Goal: Information Seeking & Learning: Learn about a topic

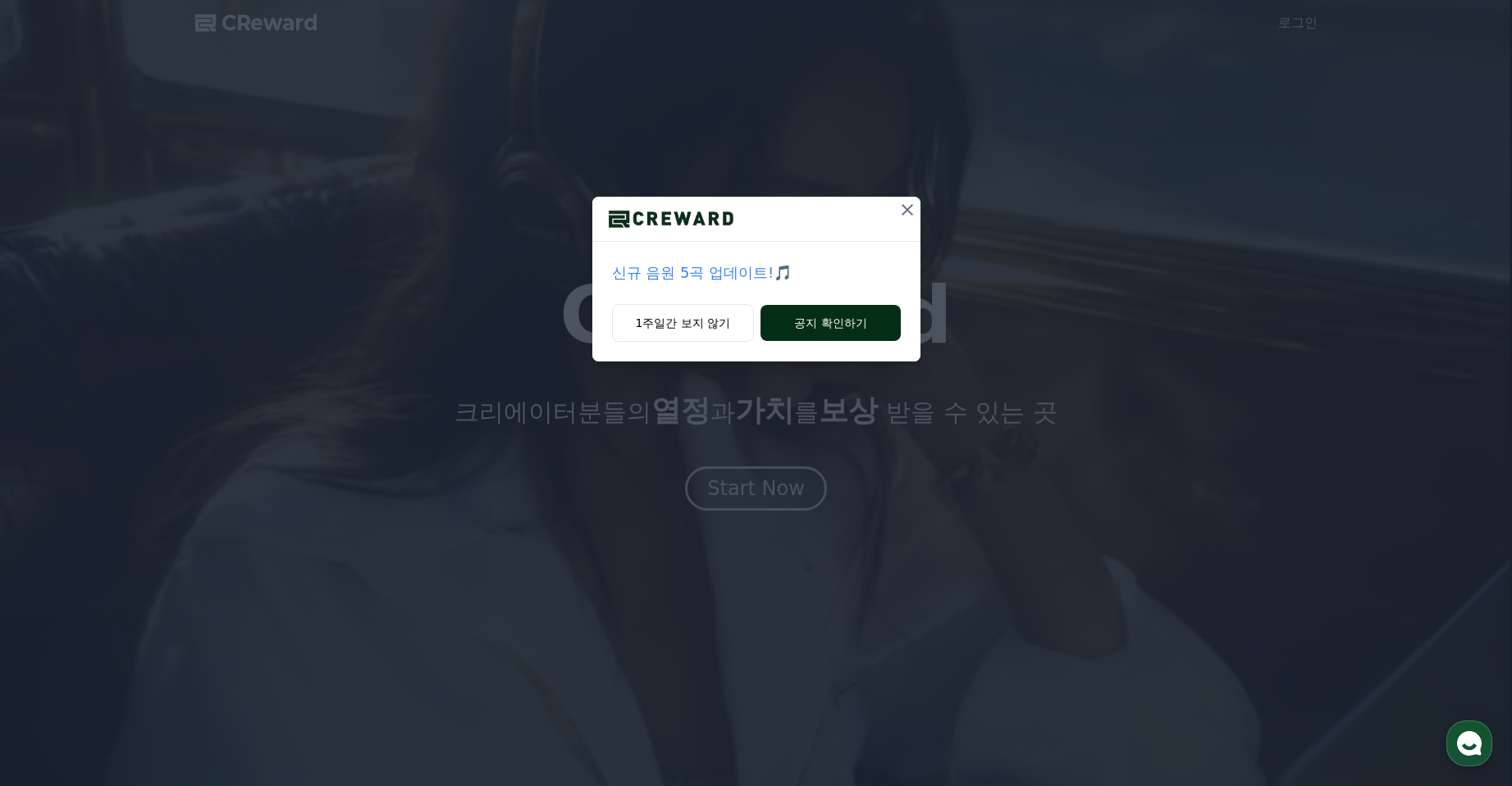
click at [874, 341] on button "공지 확인하기" at bounding box center [830, 322] width 139 height 36
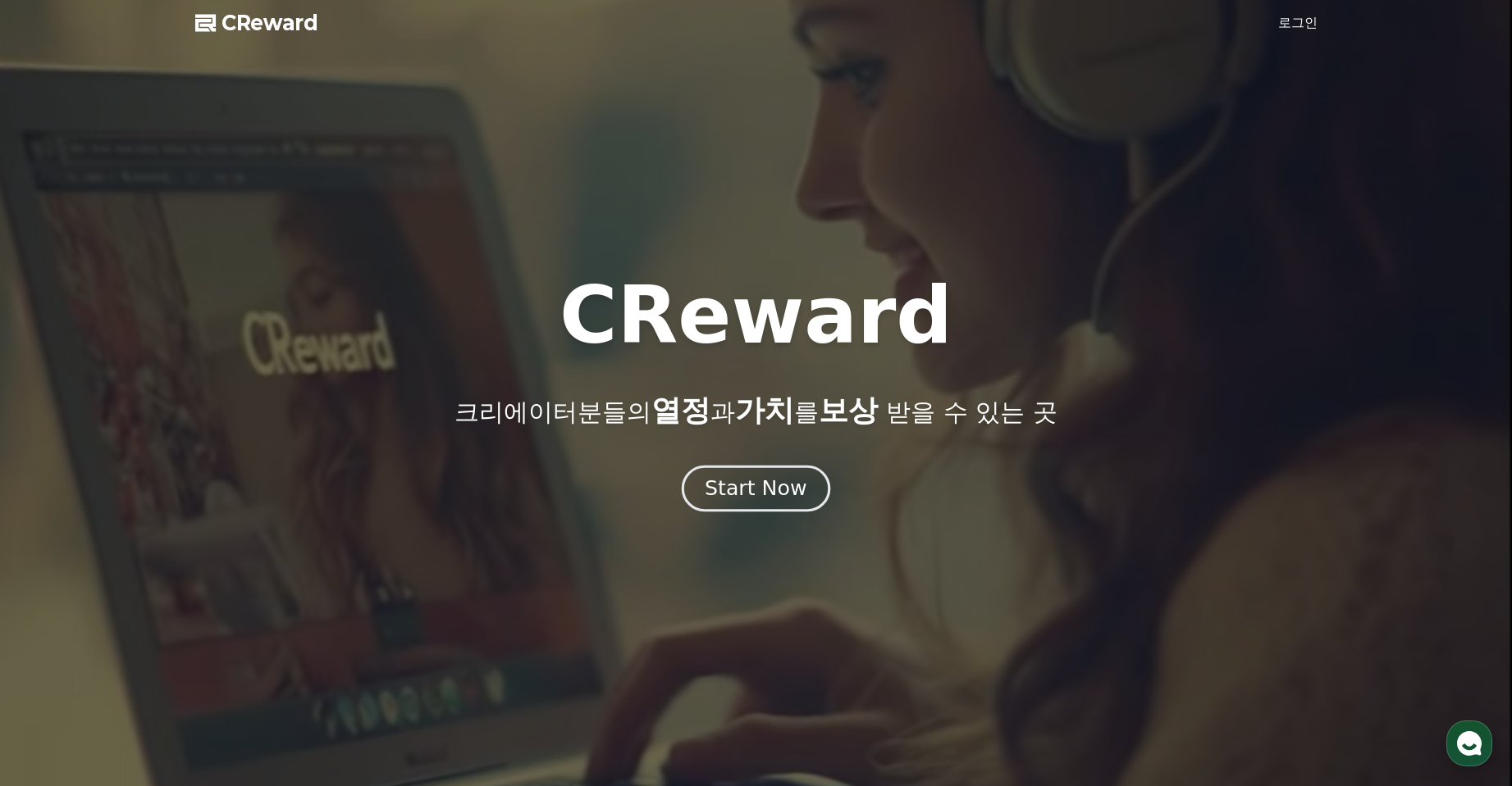
click at [732, 503] on div "Start Now" at bounding box center [755, 489] width 102 height 28
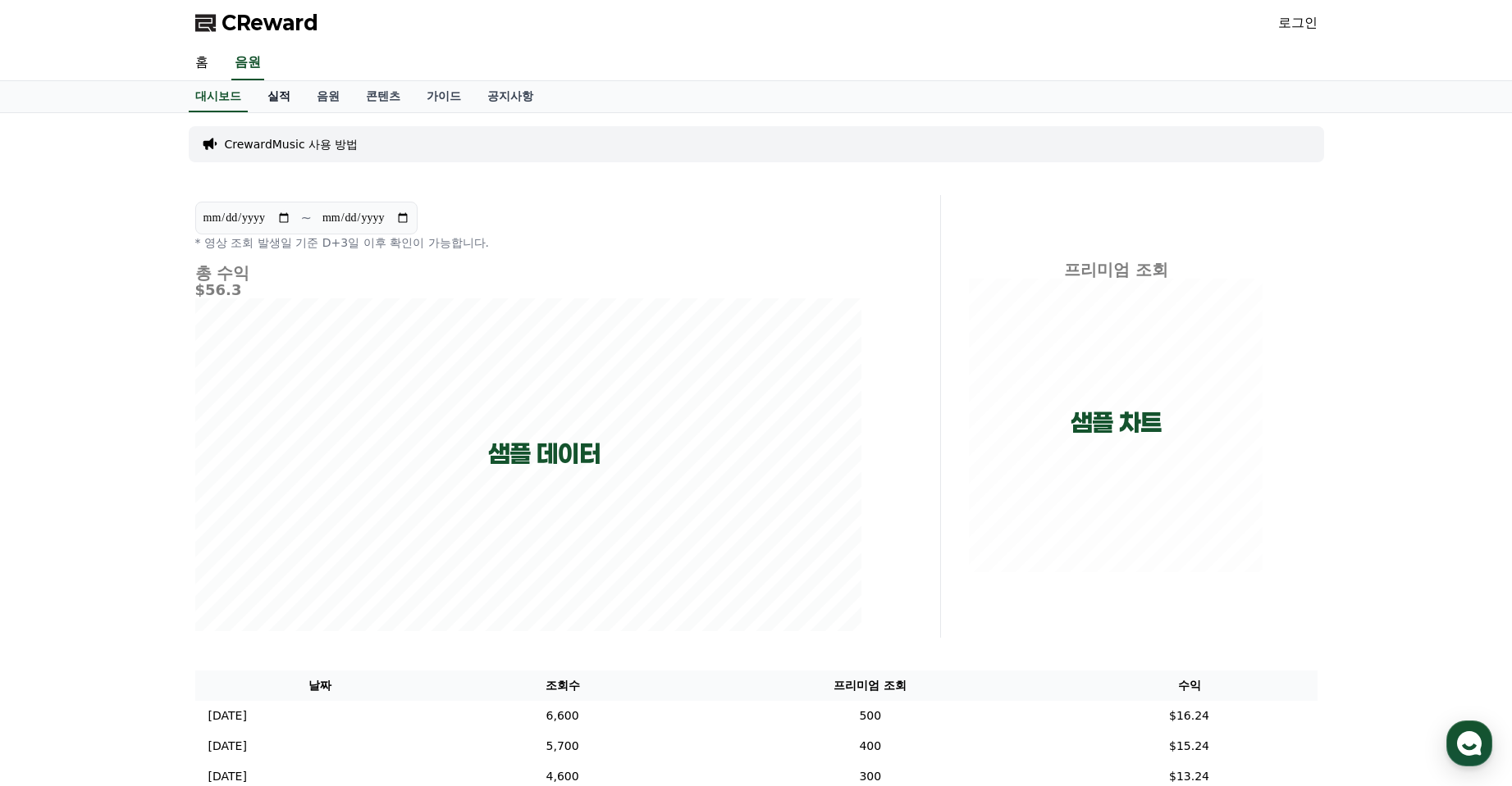
click at [304, 112] on link "실적" at bounding box center [278, 96] width 49 height 31
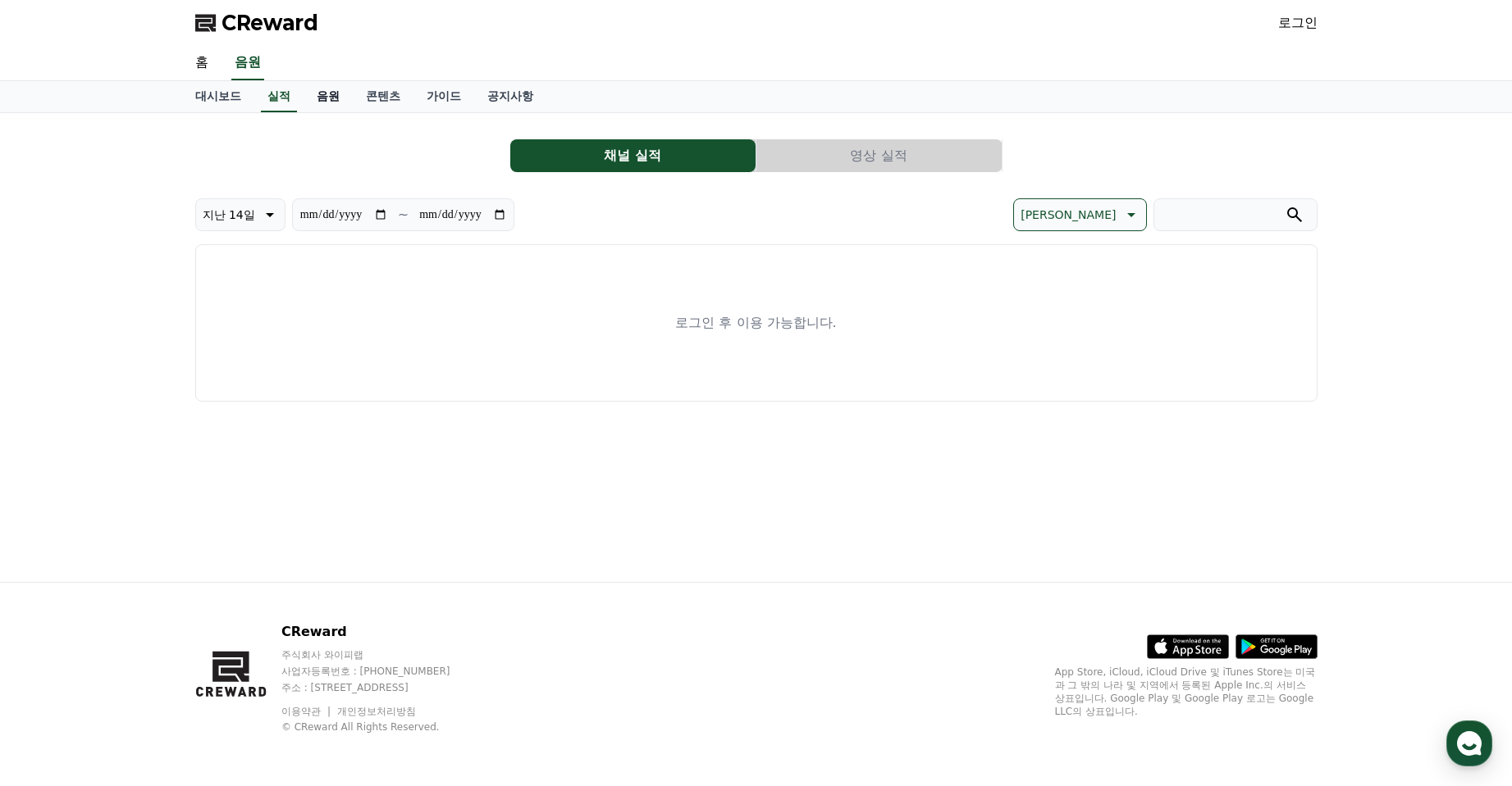
click at [353, 112] on link "음원" at bounding box center [328, 96] width 49 height 31
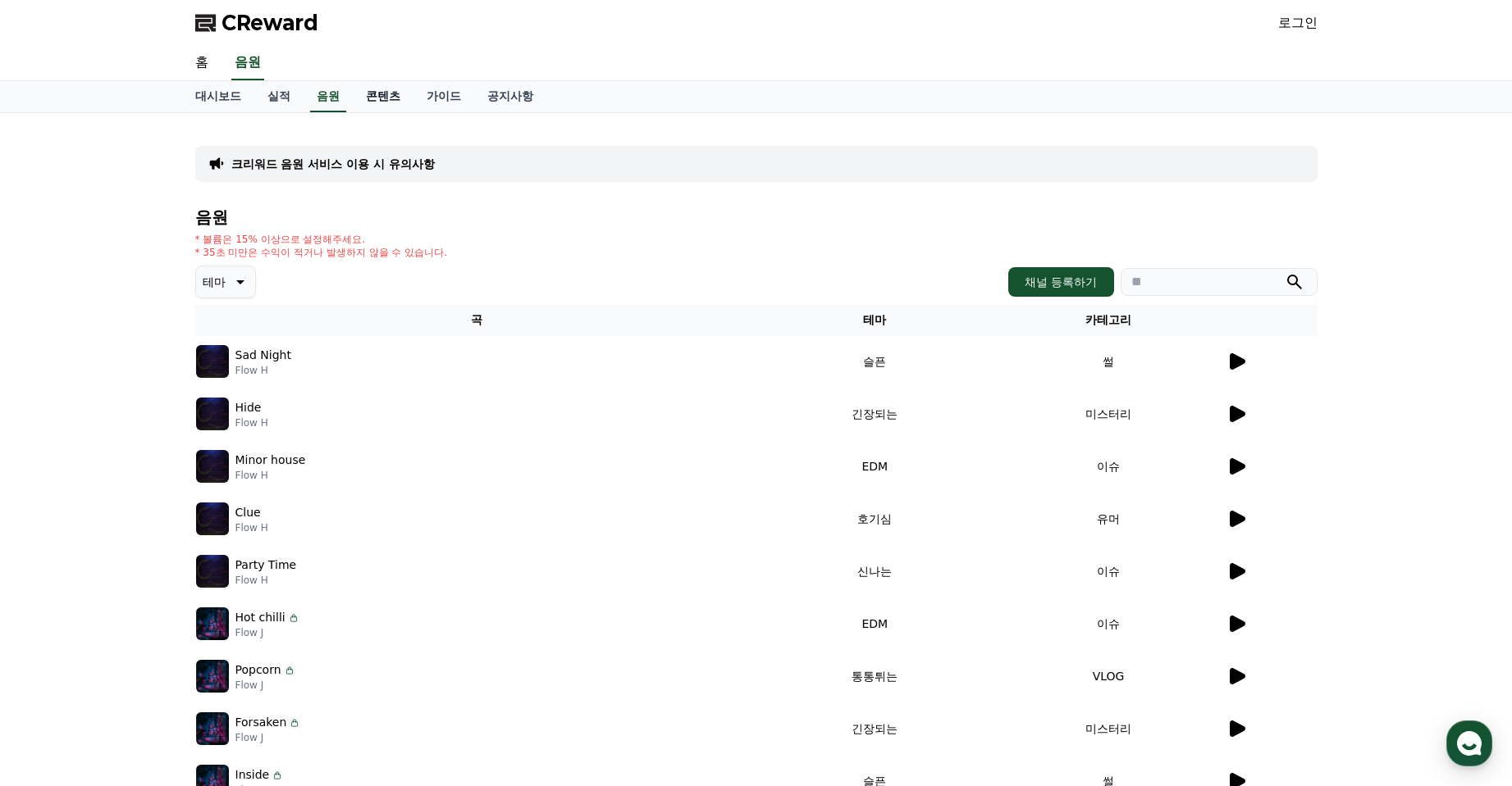
click at [414, 112] on link "콘텐츠" at bounding box center [383, 96] width 61 height 31
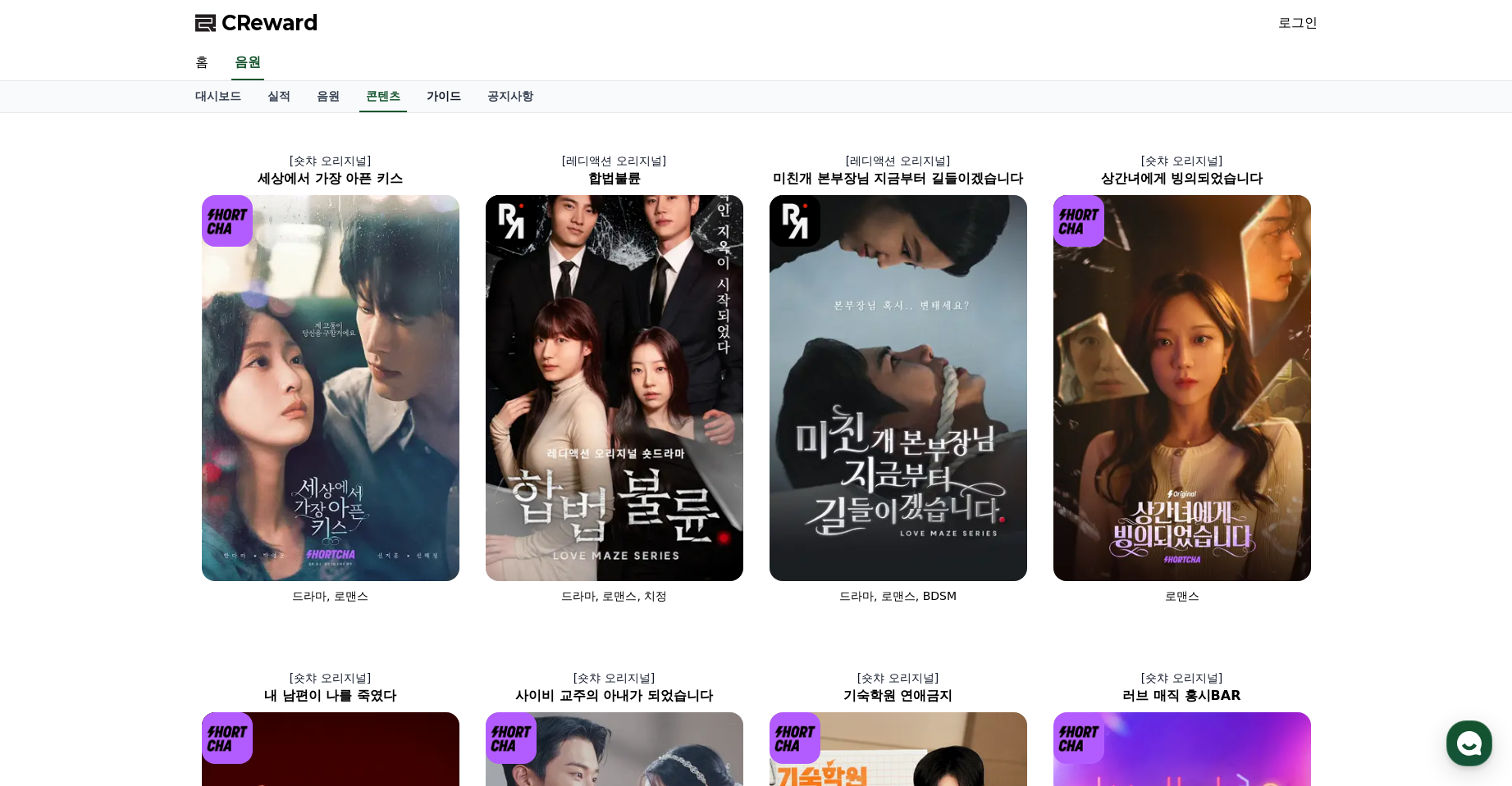
click at [474, 112] on link "가이드" at bounding box center [444, 96] width 61 height 31
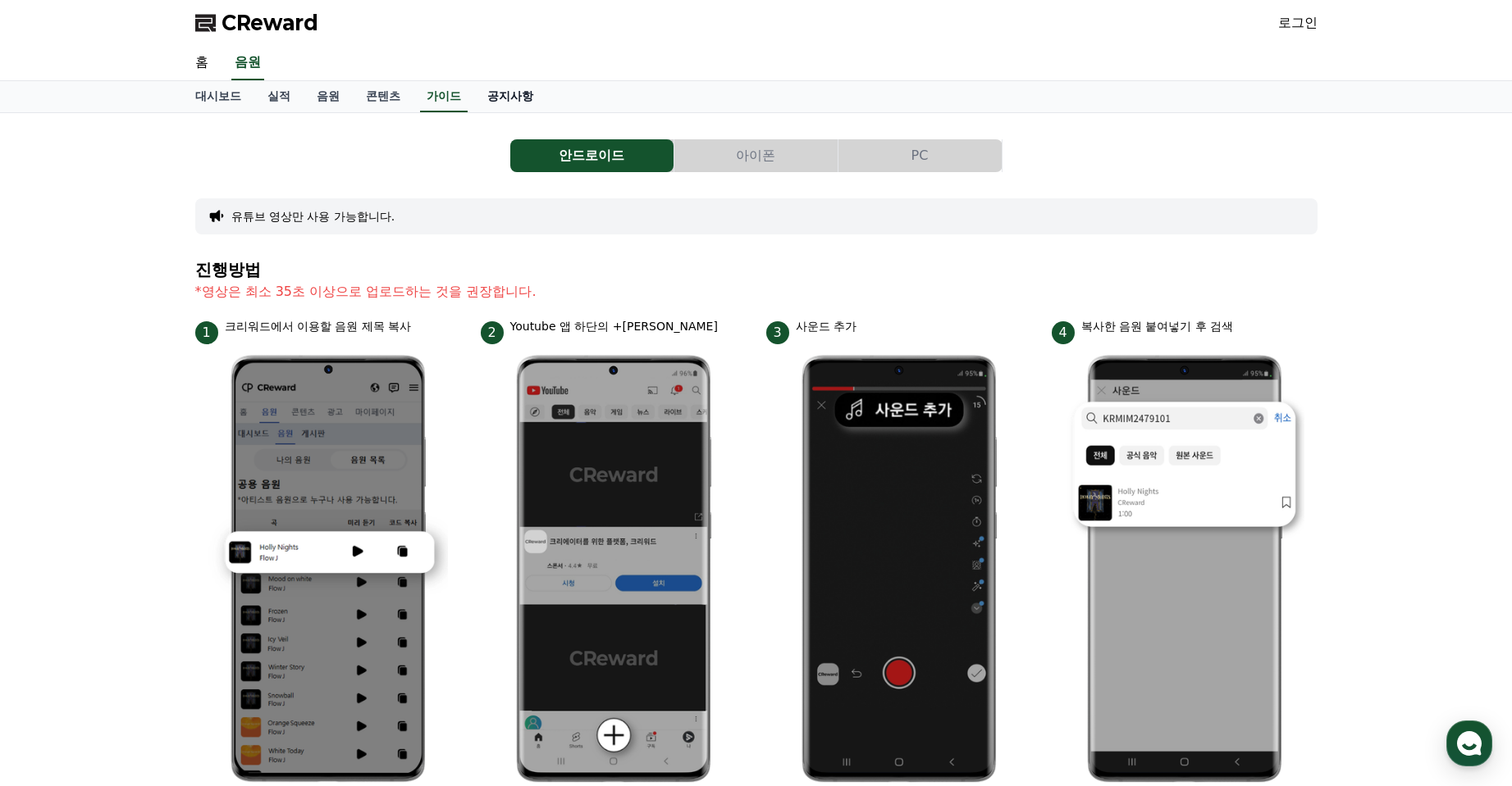
click at [546, 112] on link "공지사항" at bounding box center [510, 96] width 72 height 31
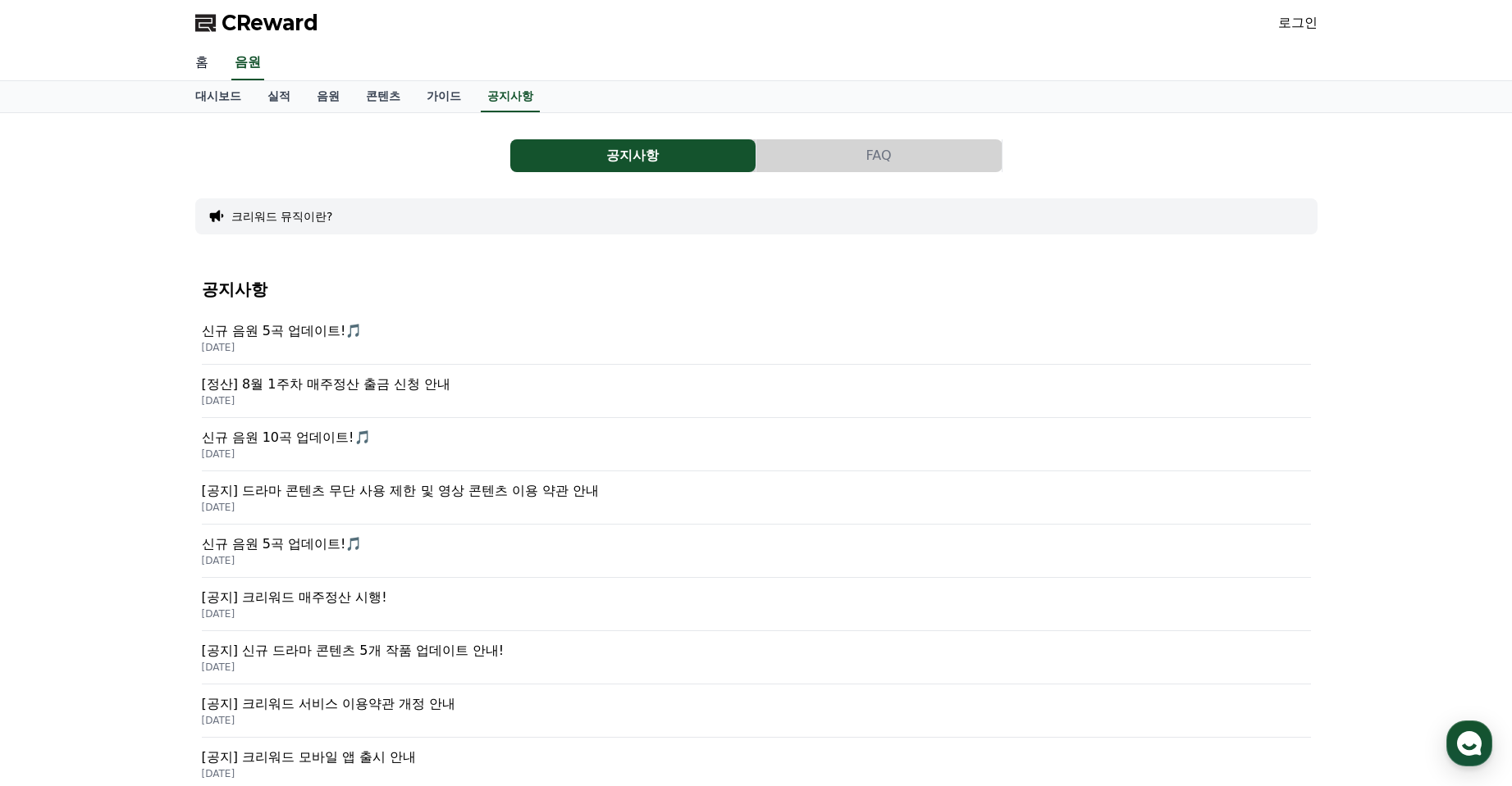
click at [204, 80] on link "홈" at bounding box center [202, 63] width 39 height 35
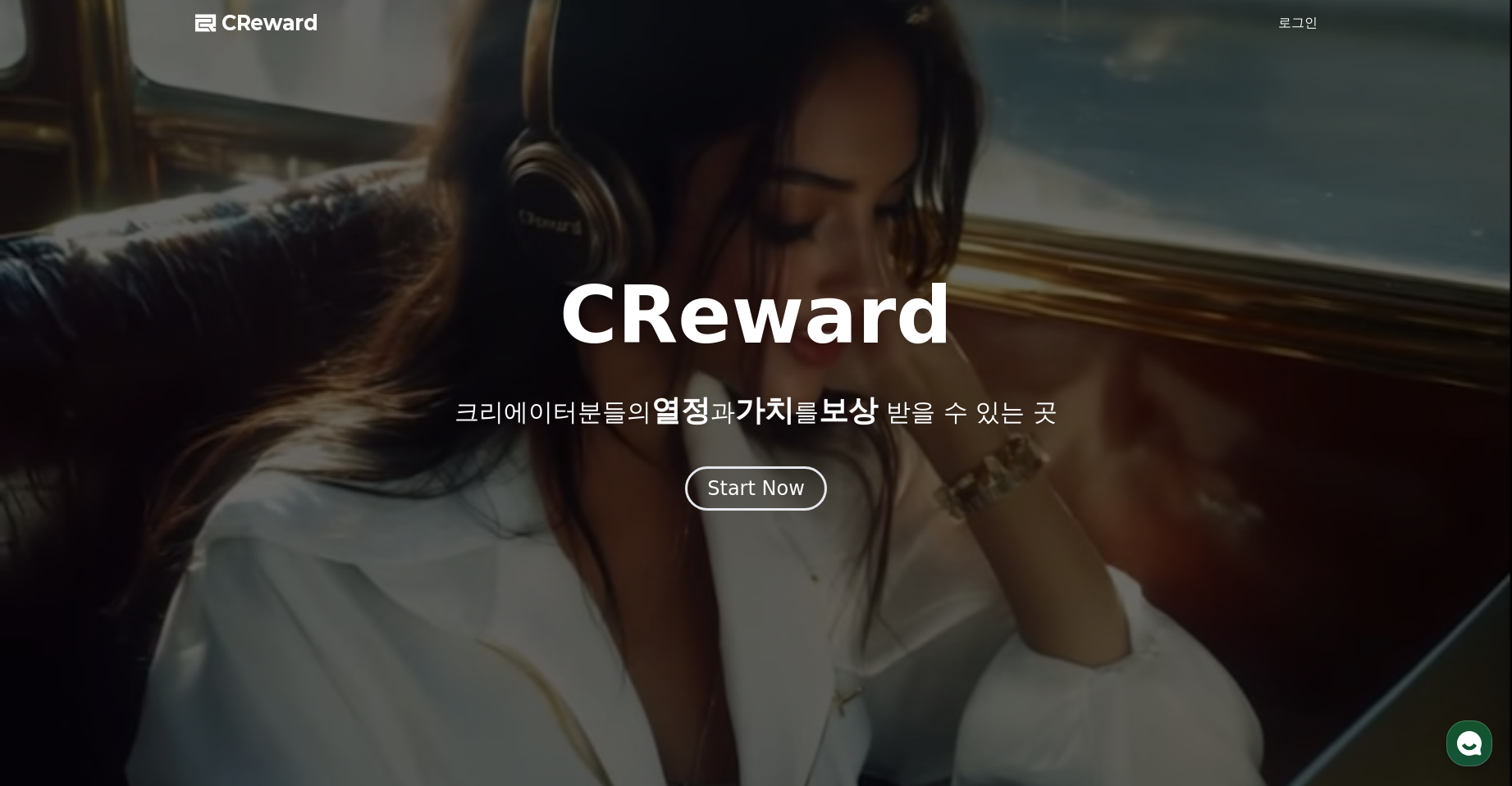
click at [215, 32] on polygon at bounding box center [206, 24] width 21 height 17
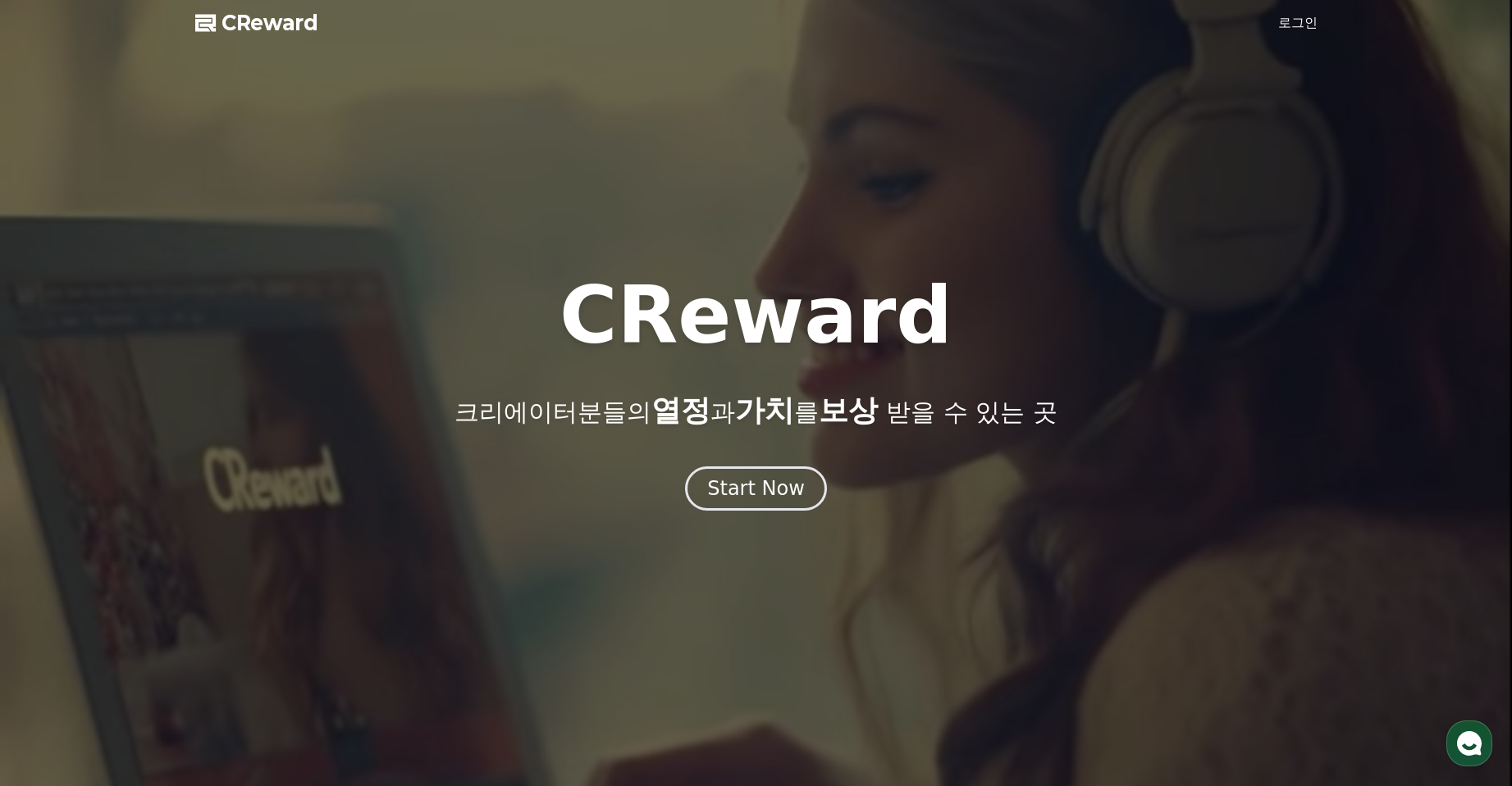
click at [318, 36] on span "CReward" at bounding box center [270, 23] width 97 height 26
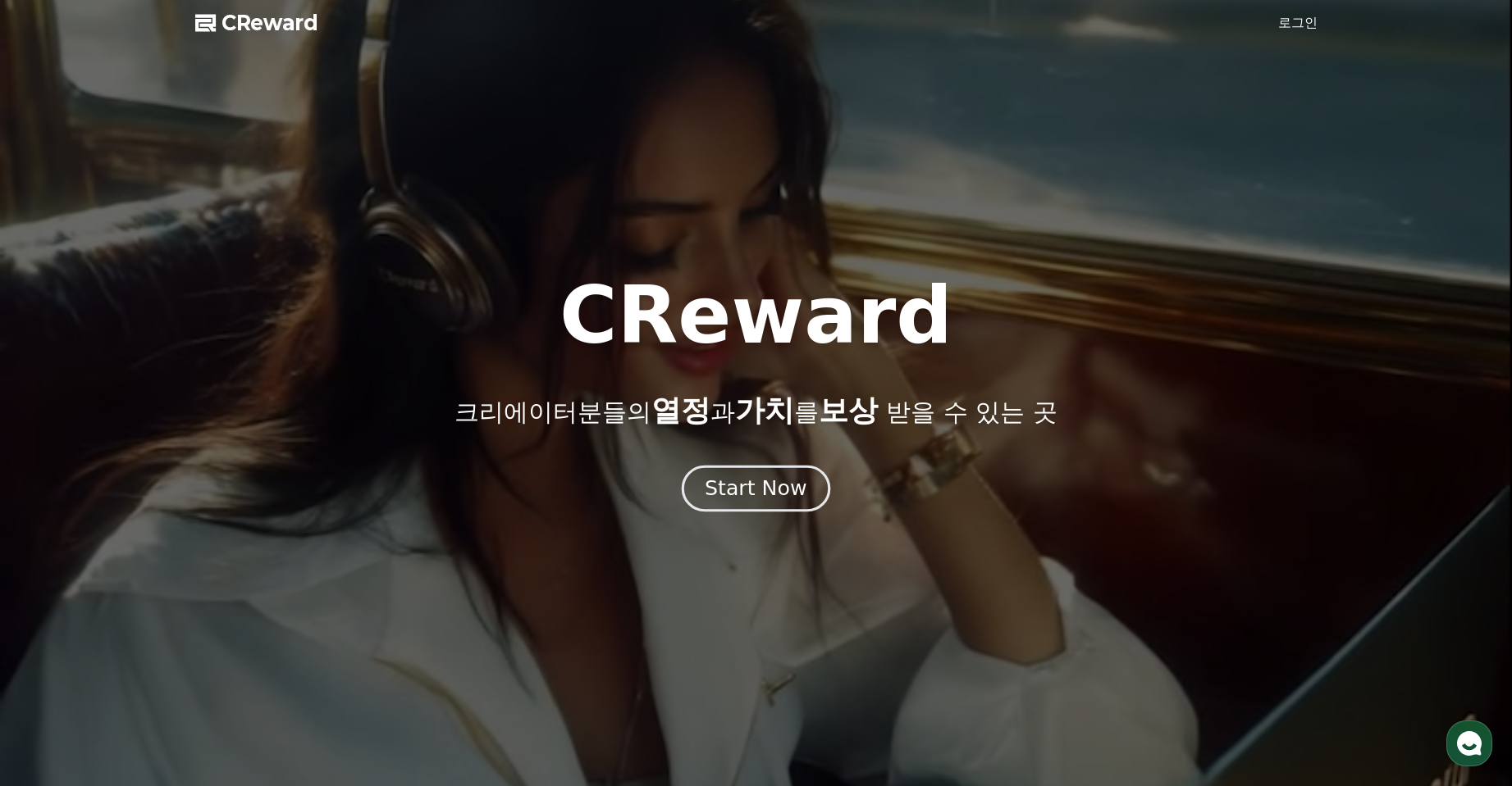
click at [745, 503] on div "Start Now" at bounding box center [755, 489] width 102 height 28
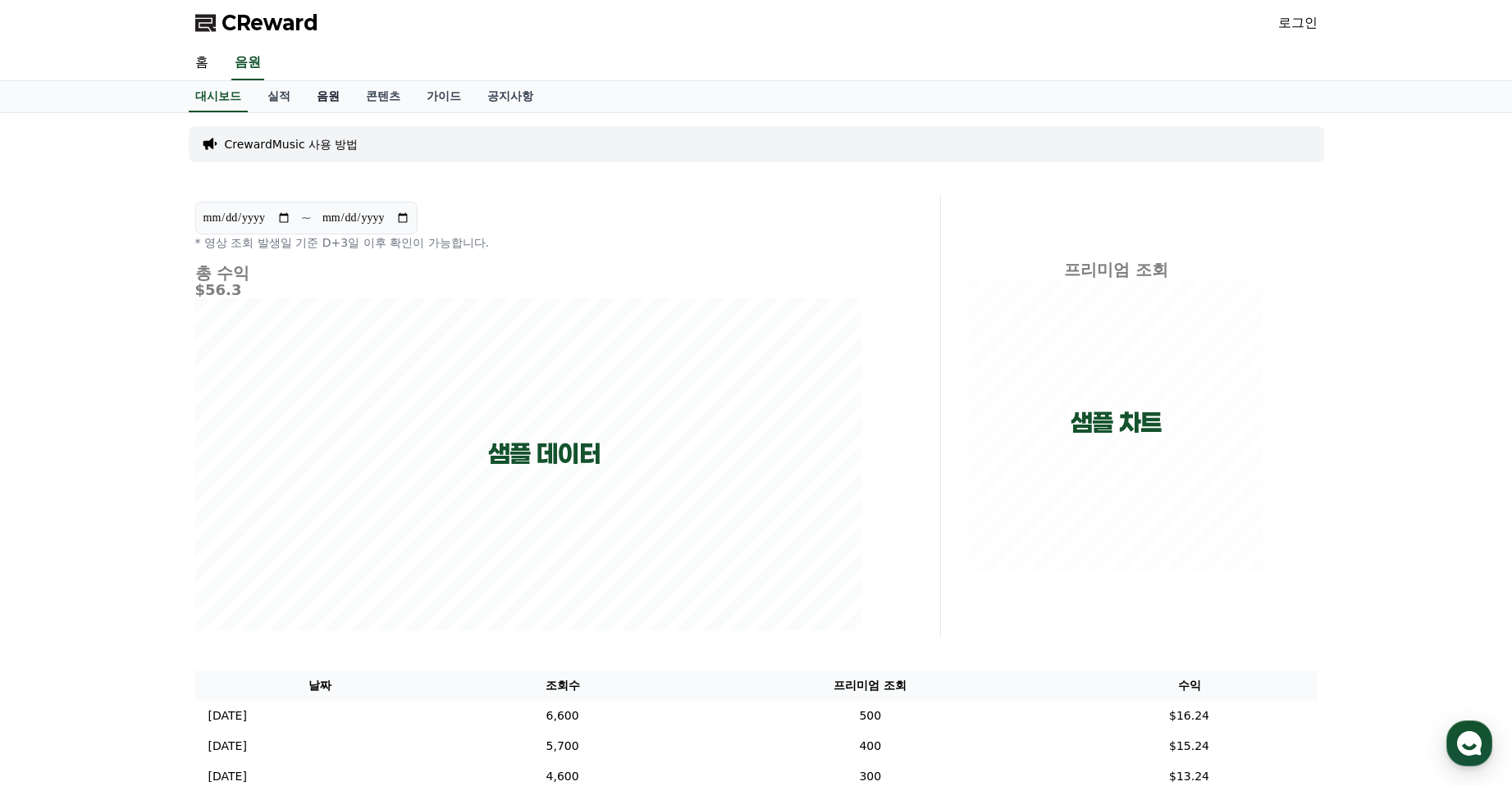
click at [353, 112] on link "음원" at bounding box center [328, 96] width 49 height 31
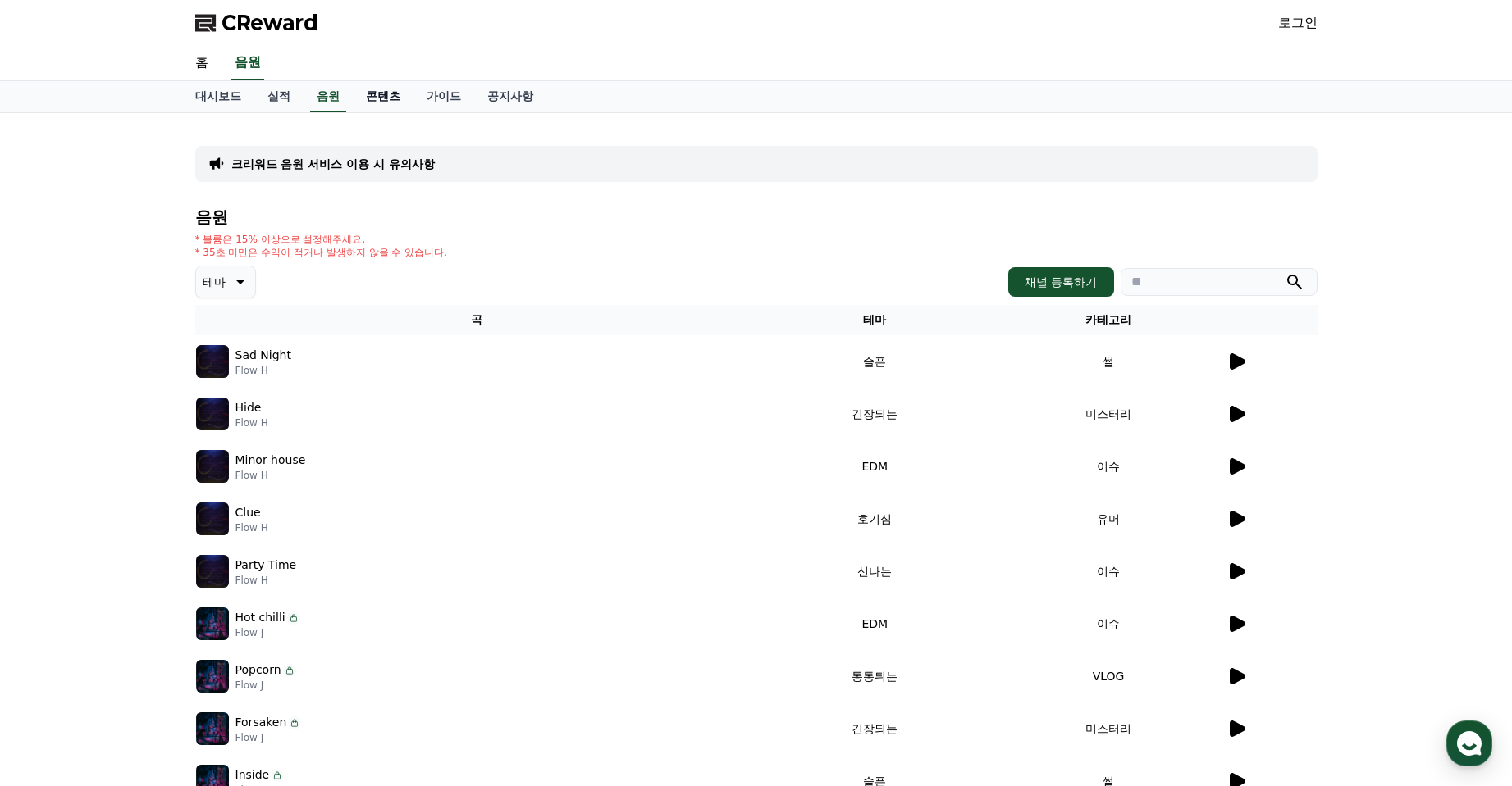
click at [414, 112] on link "콘텐츠" at bounding box center [383, 96] width 61 height 31
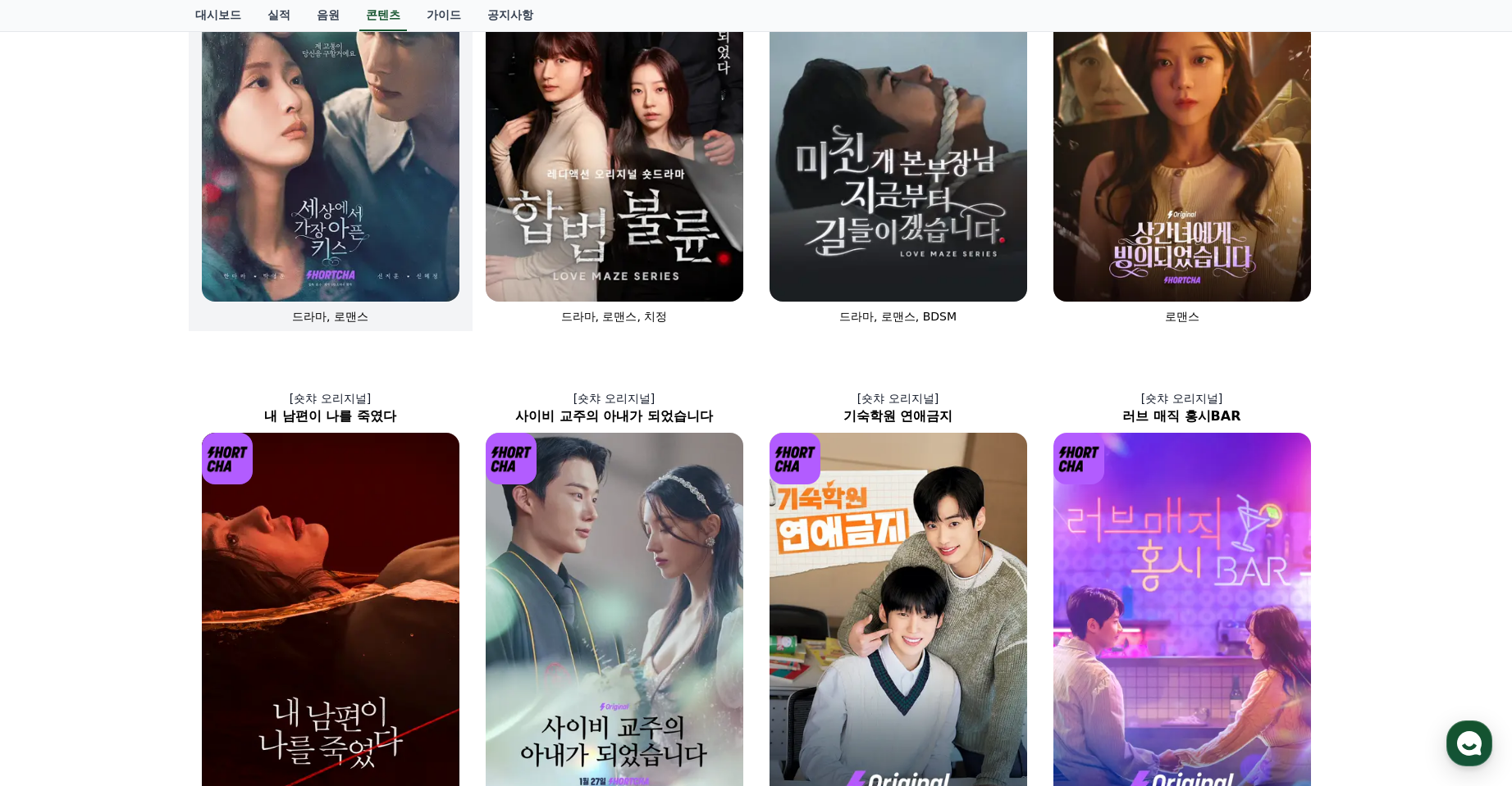
scroll to position [197, 0]
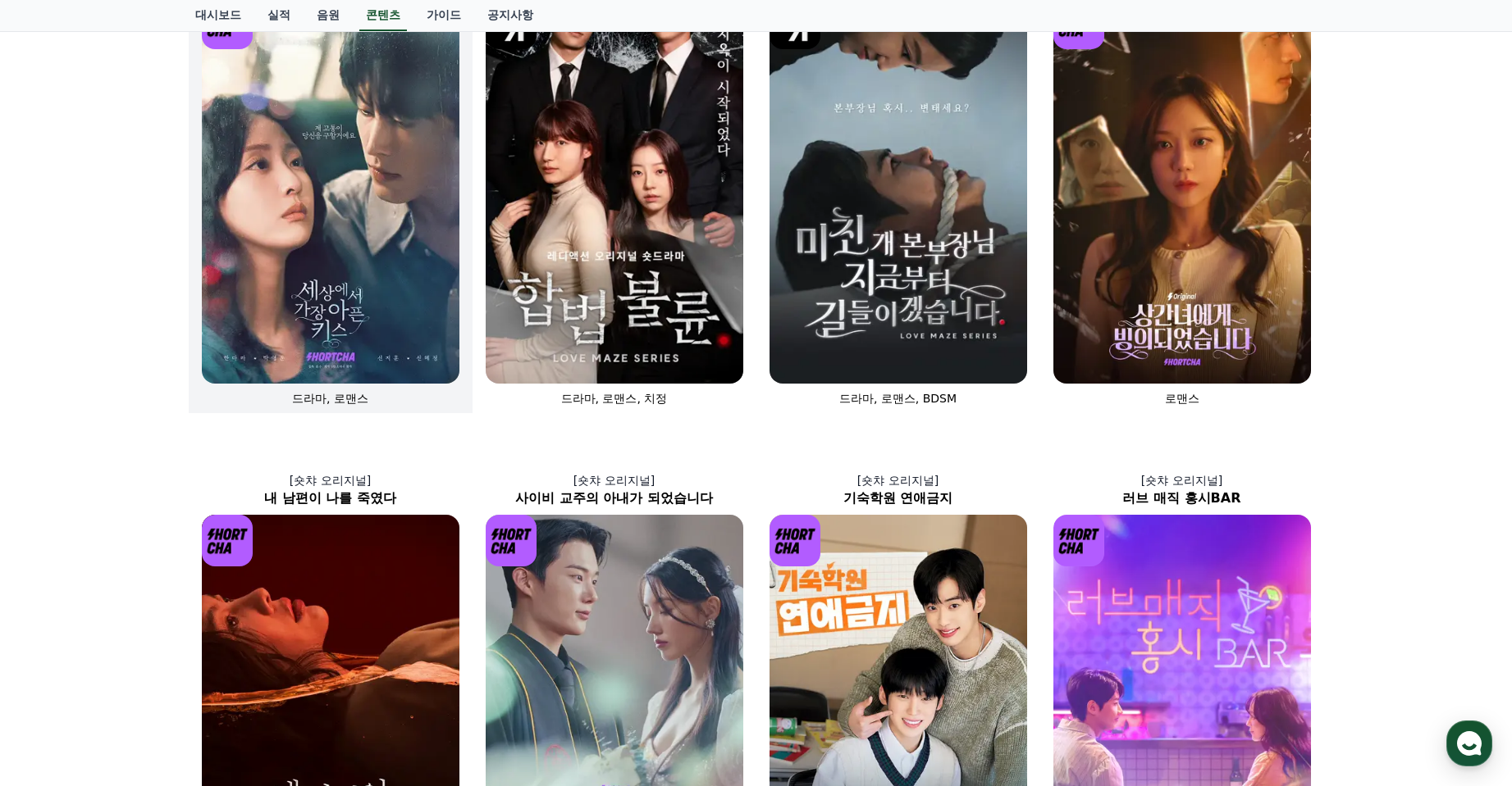
click at [358, 297] on img at bounding box center [331, 190] width 258 height 386
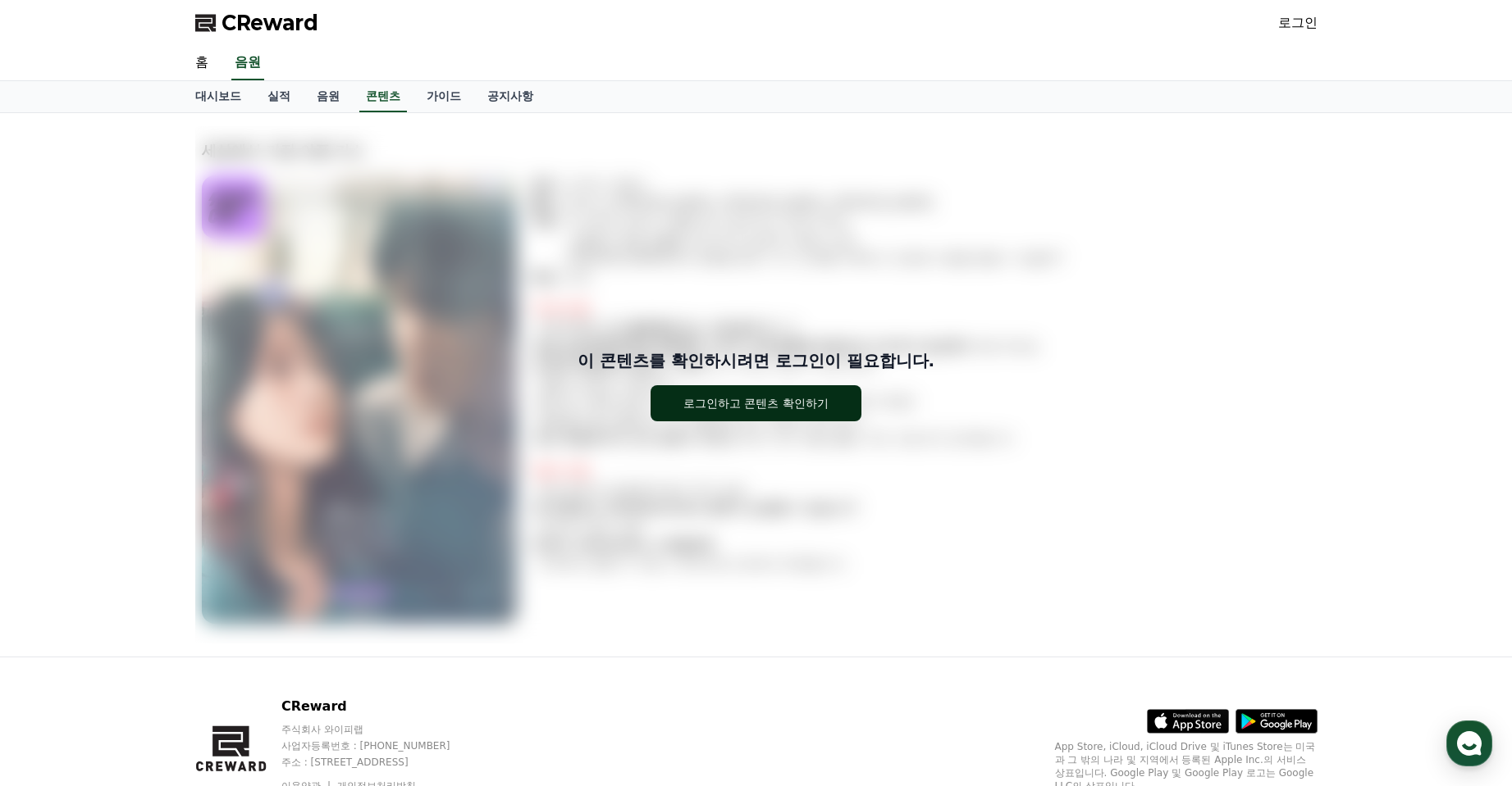
click at [738, 421] on button "로그인하고 콘텐츠 확인하기" at bounding box center [756, 403] width 211 height 36
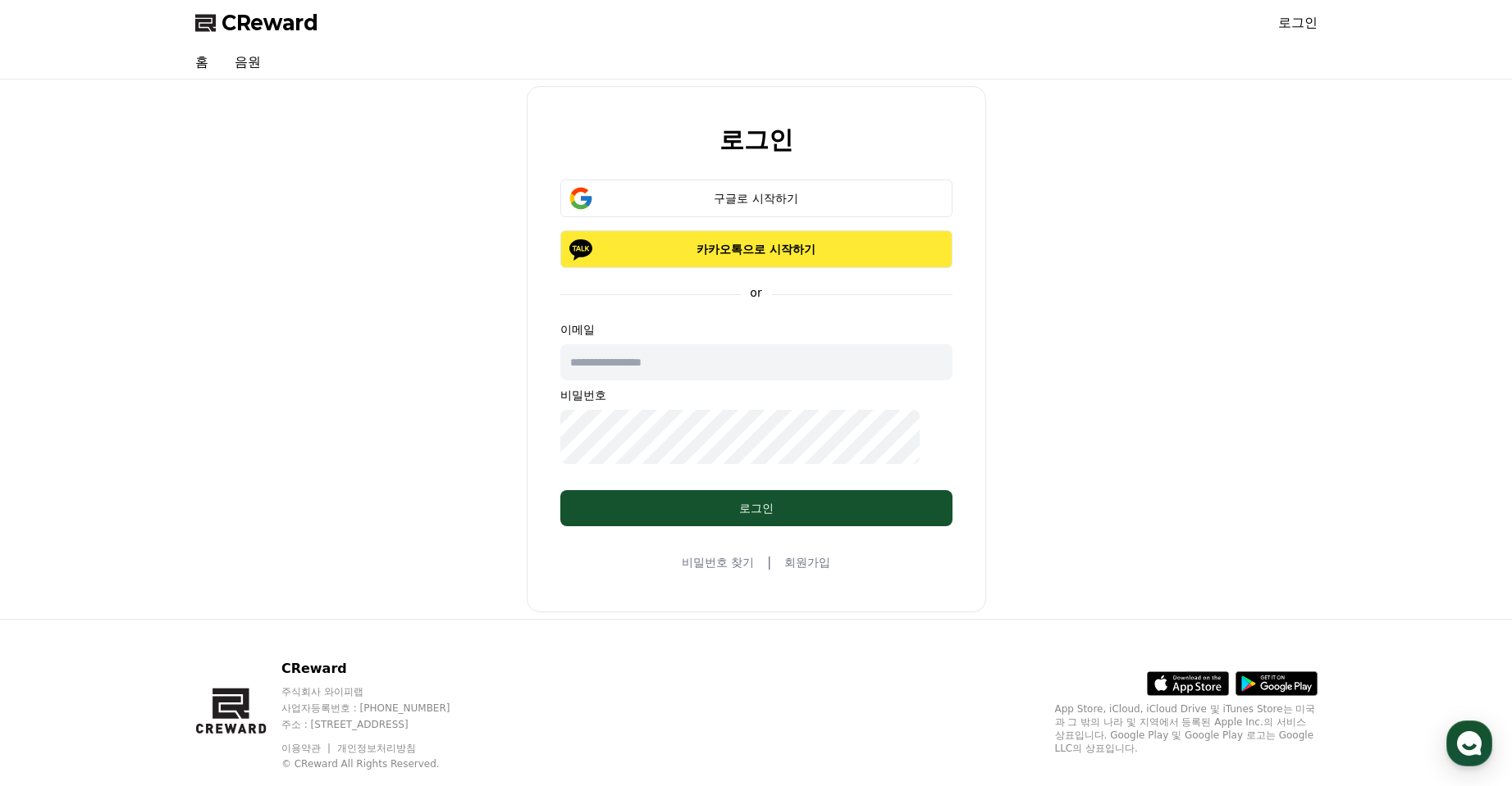
click at [716, 258] on p "카카오톡으로 시작하기" at bounding box center [756, 248] width 344 height 16
click at [741, 207] on div "구글로 시작하기" at bounding box center [756, 197] width 344 height 16
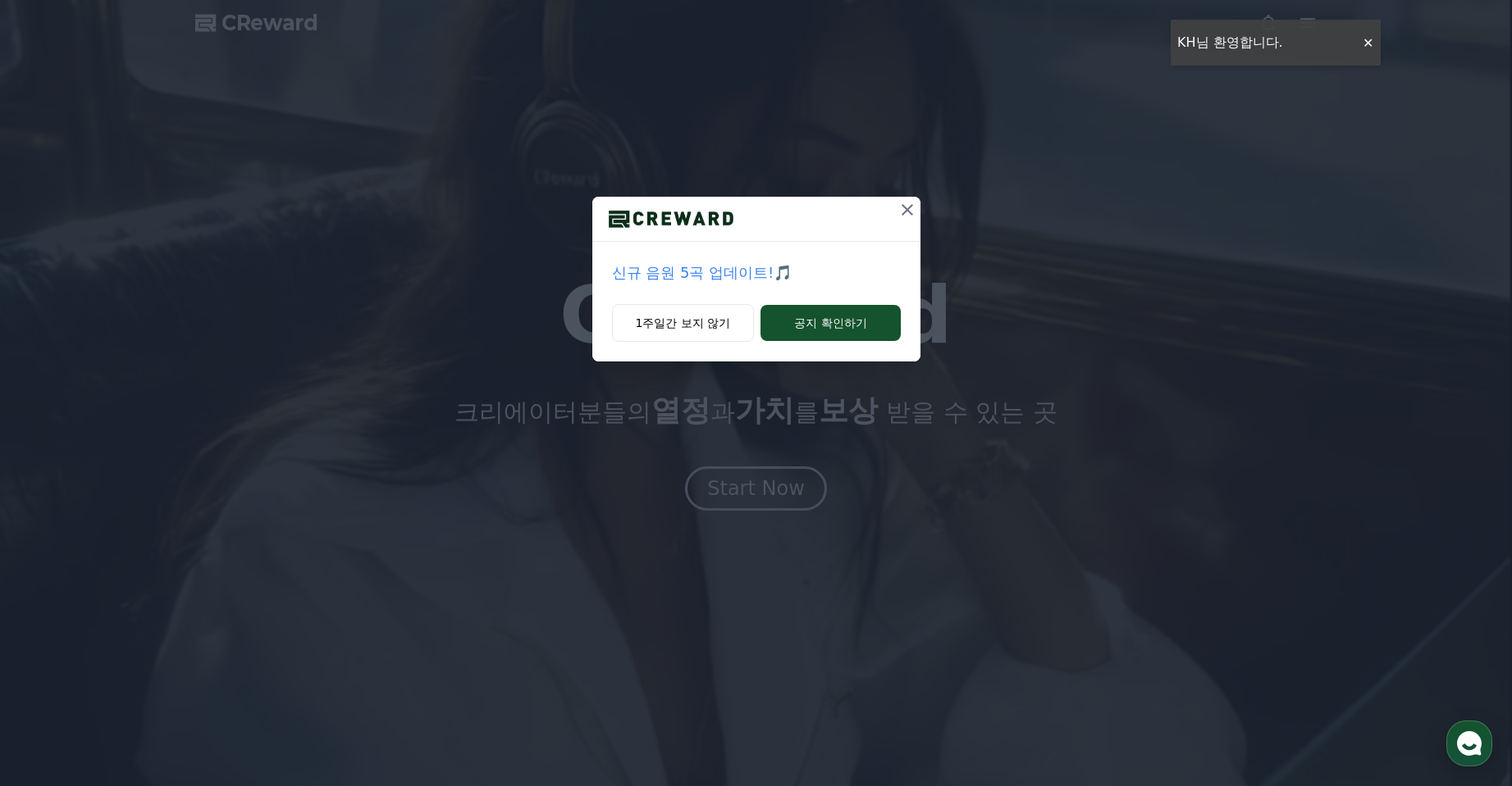
click at [917, 220] on icon at bounding box center [906, 210] width 20 height 20
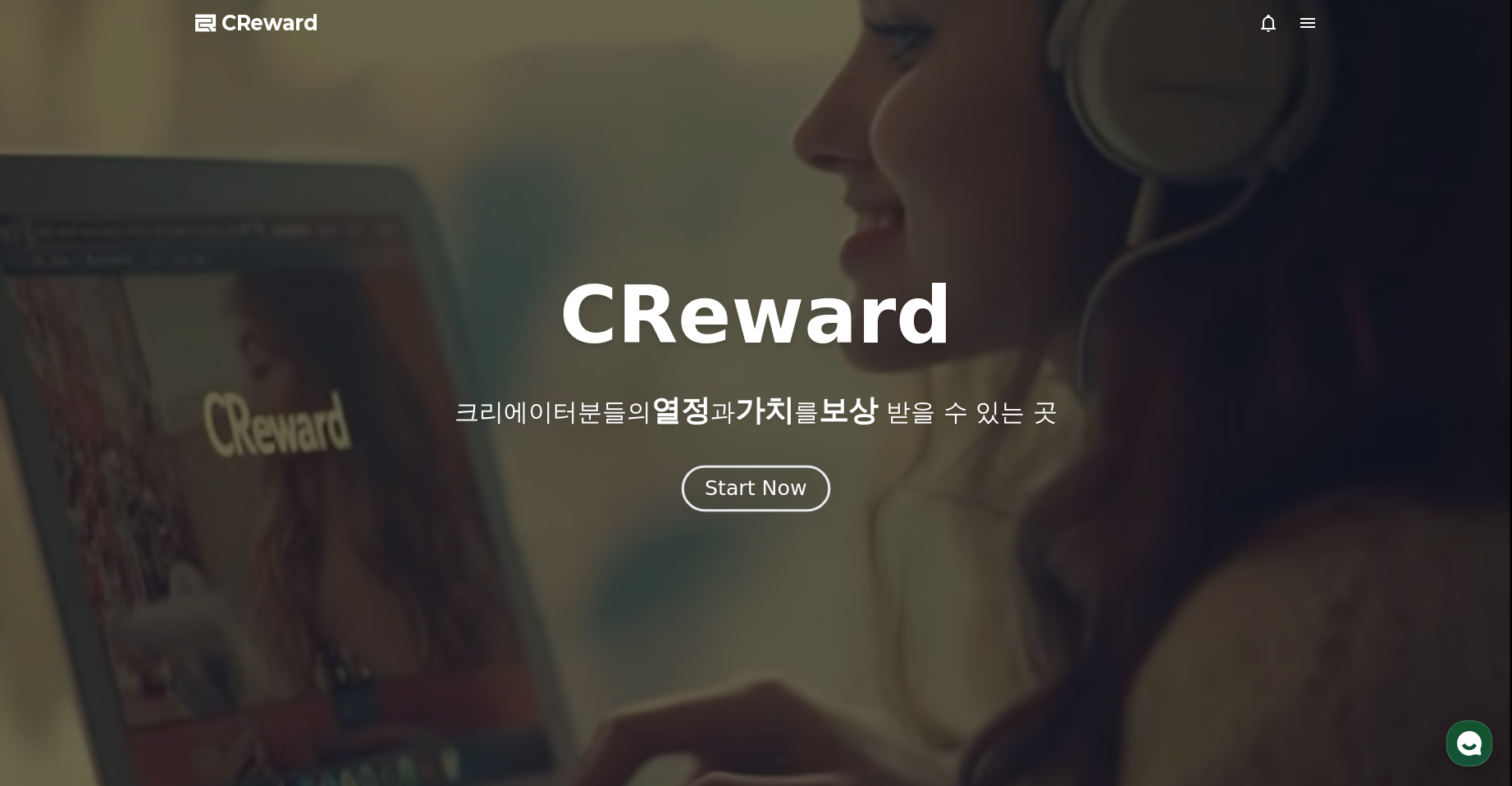
click at [793, 503] on div "Start Now" at bounding box center [755, 489] width 102 height 28
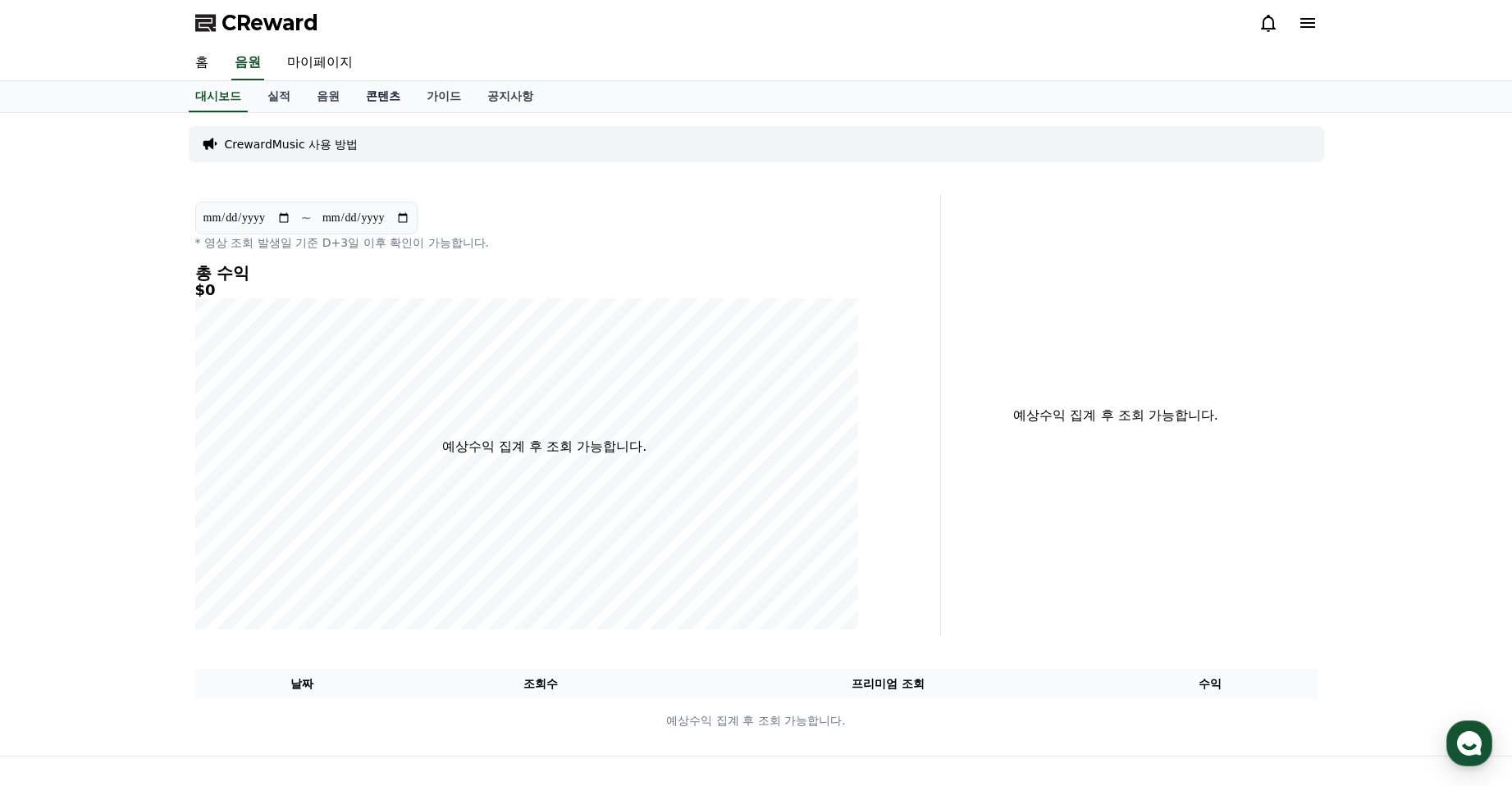
click at [414, 112] on link "콘텐츠" at bounding box center [383, 96] width 61 height 31
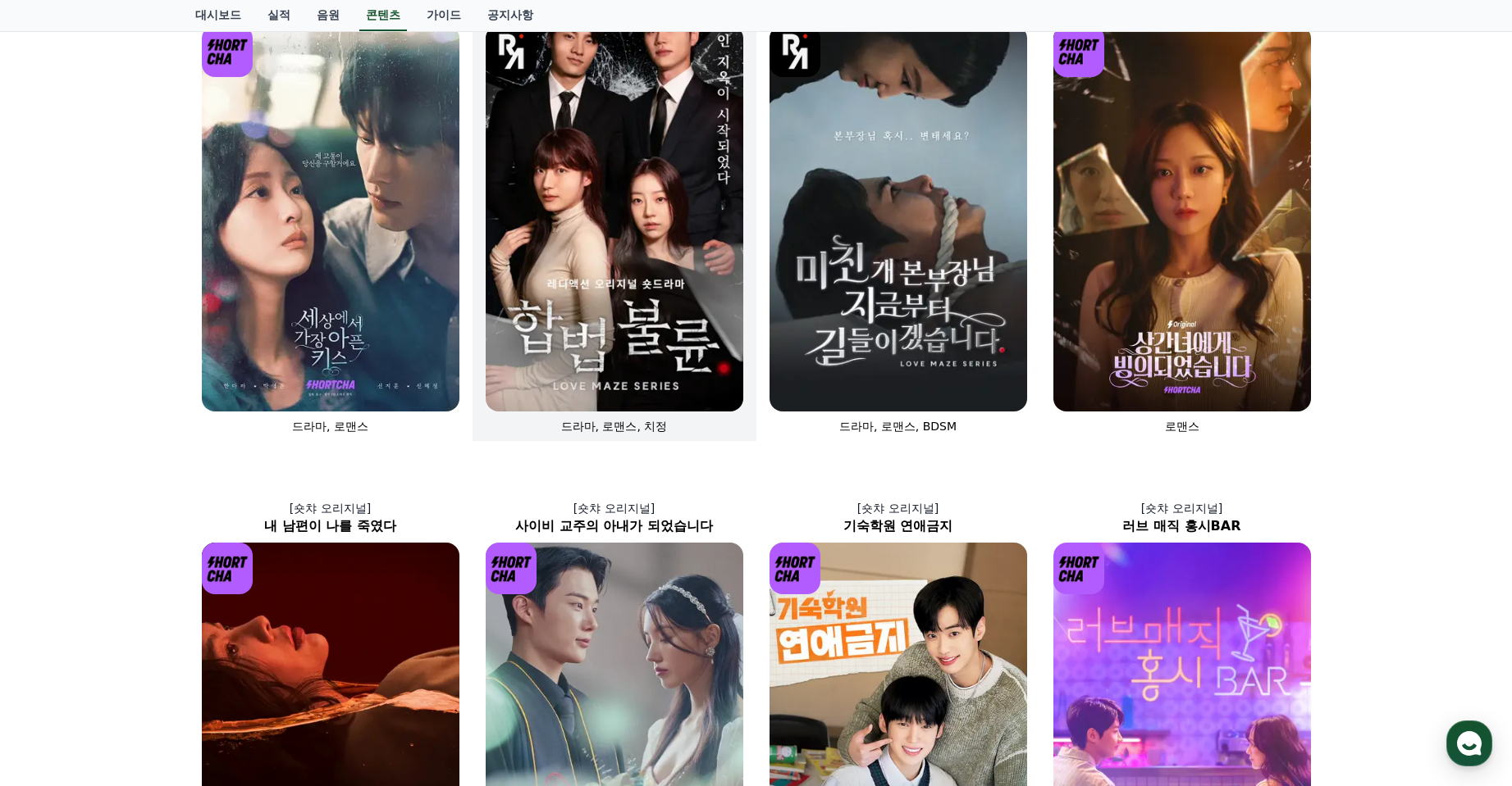
scroll to position [61, 0]
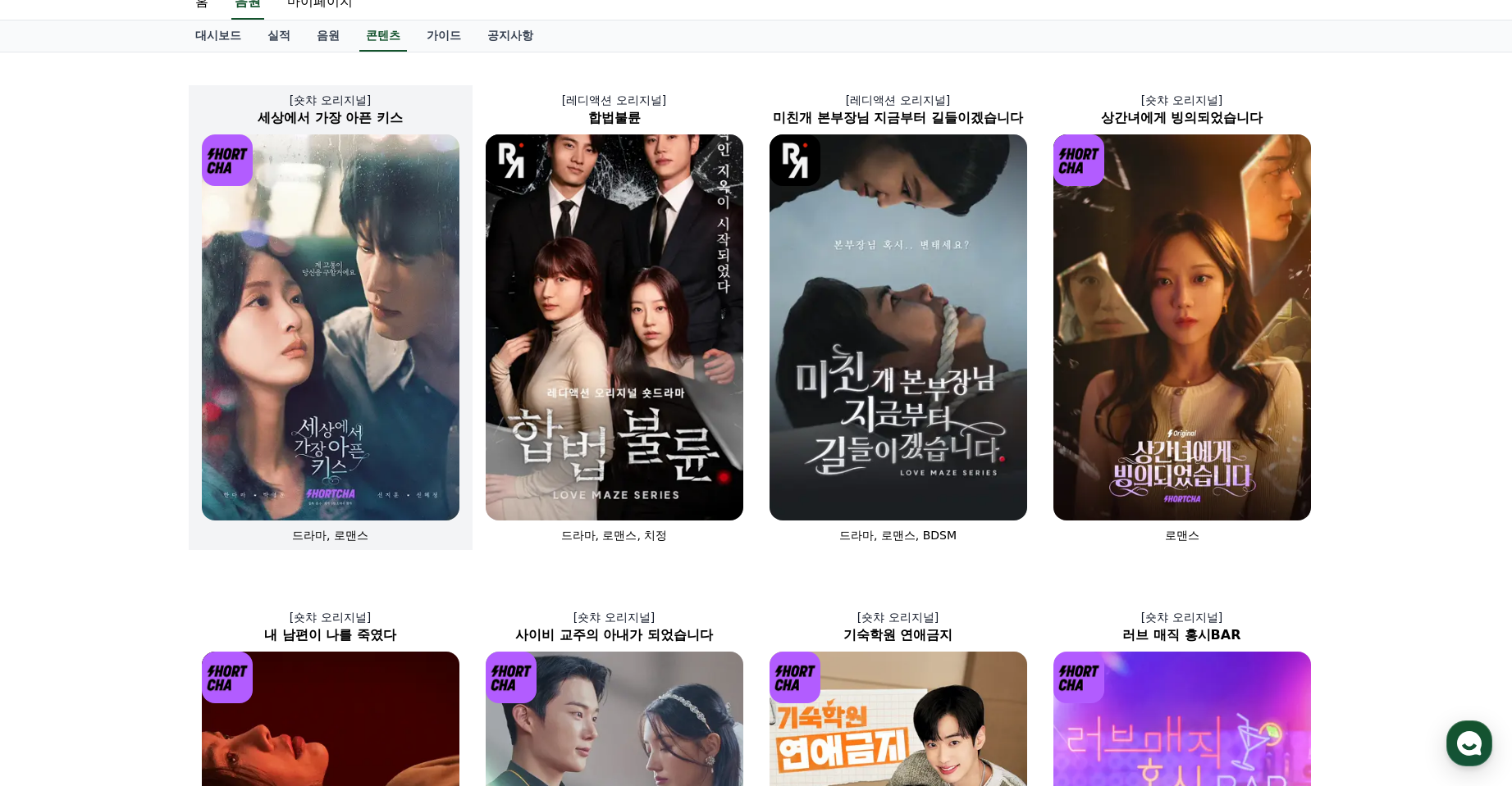
click at [397, 358] on img at bounding box center [331, 327] width 258 height 386
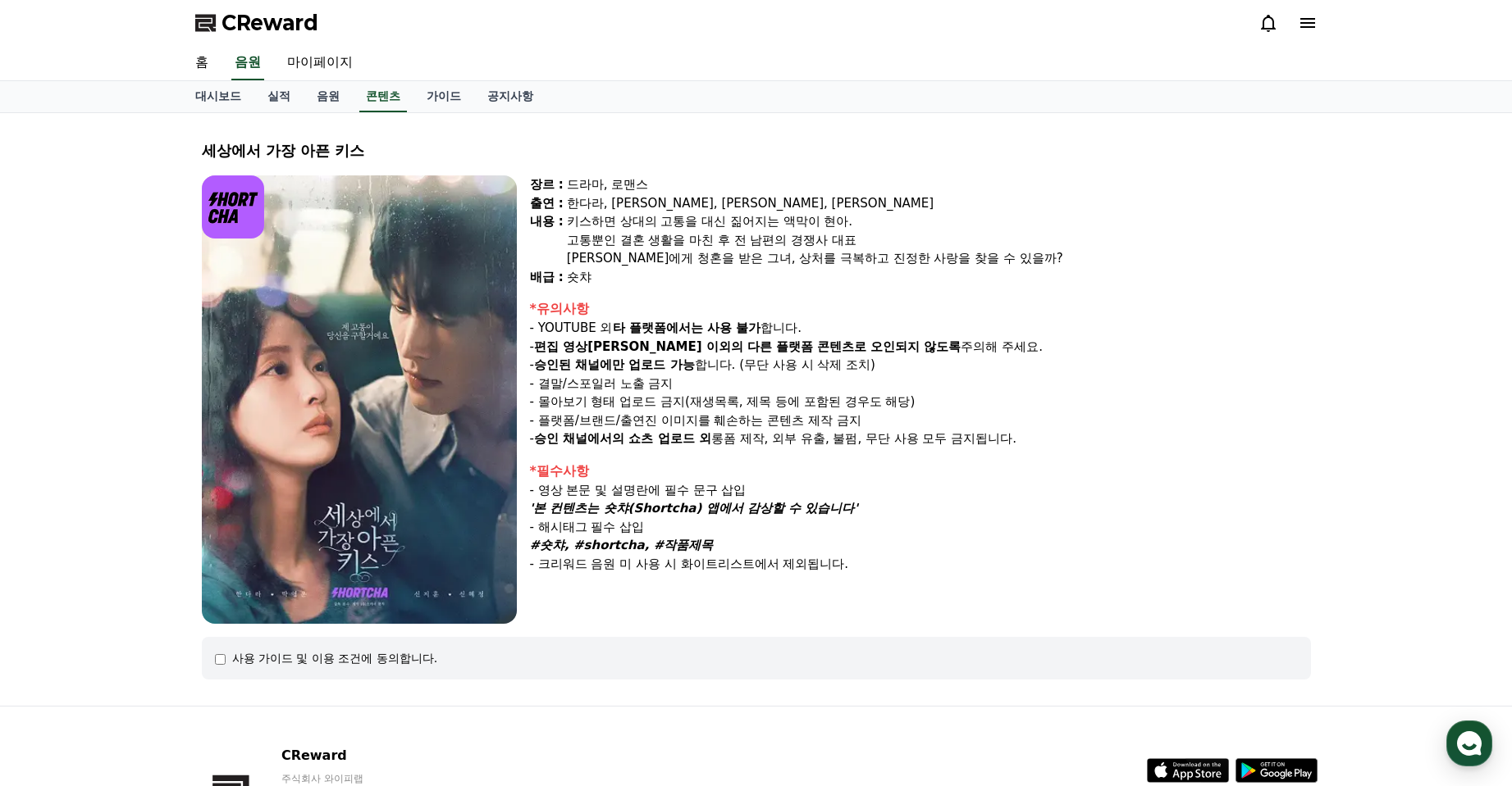
click at [435, 401] on img at bounding box center [359, 400] width 315 height 448
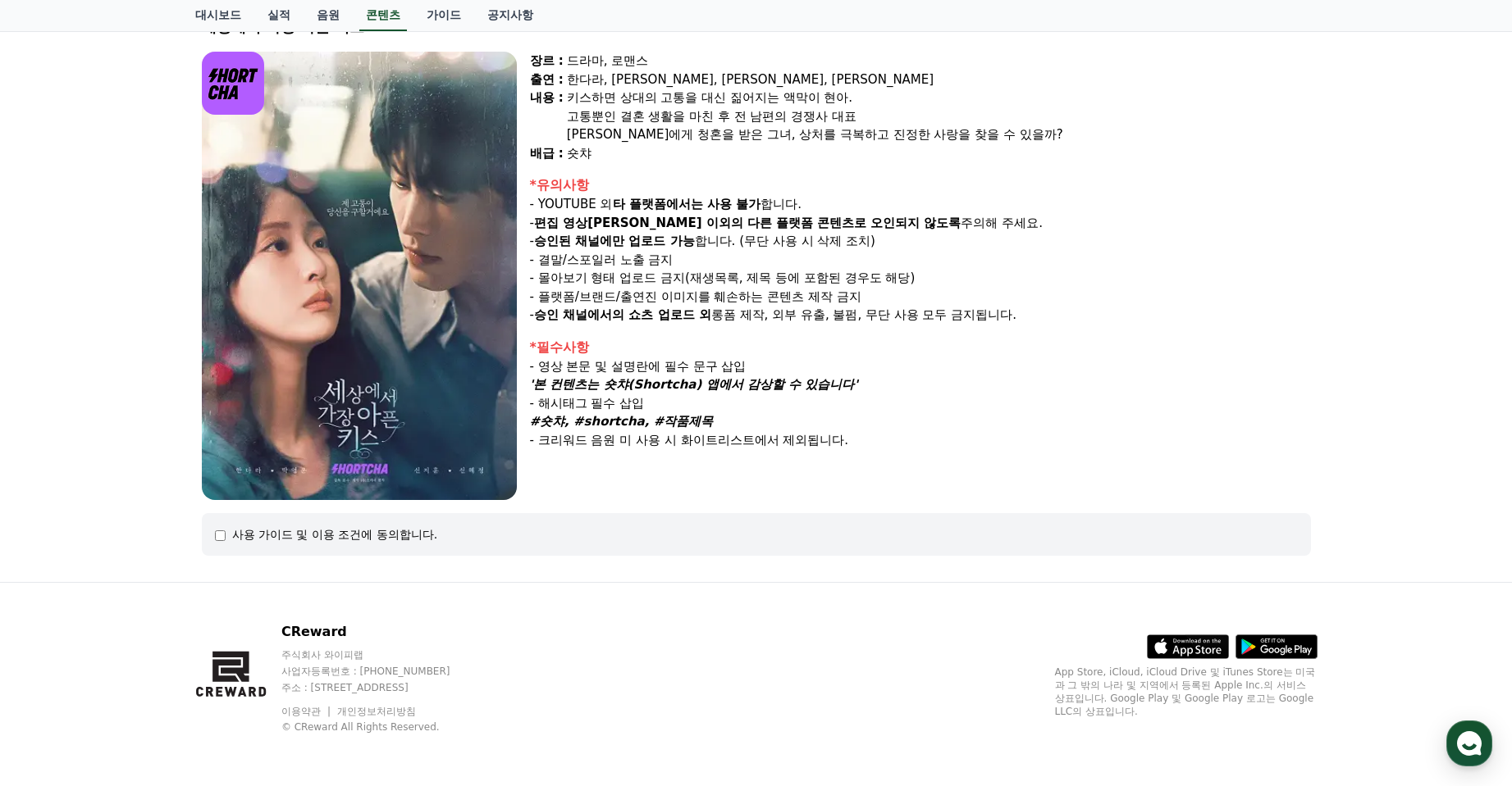
scroll to position [328, 0]
click at [239, 527] on div "사용 가이드 및 이용 조건에 동의합니다." at bounding box center [756, 534] width 1082 height 16
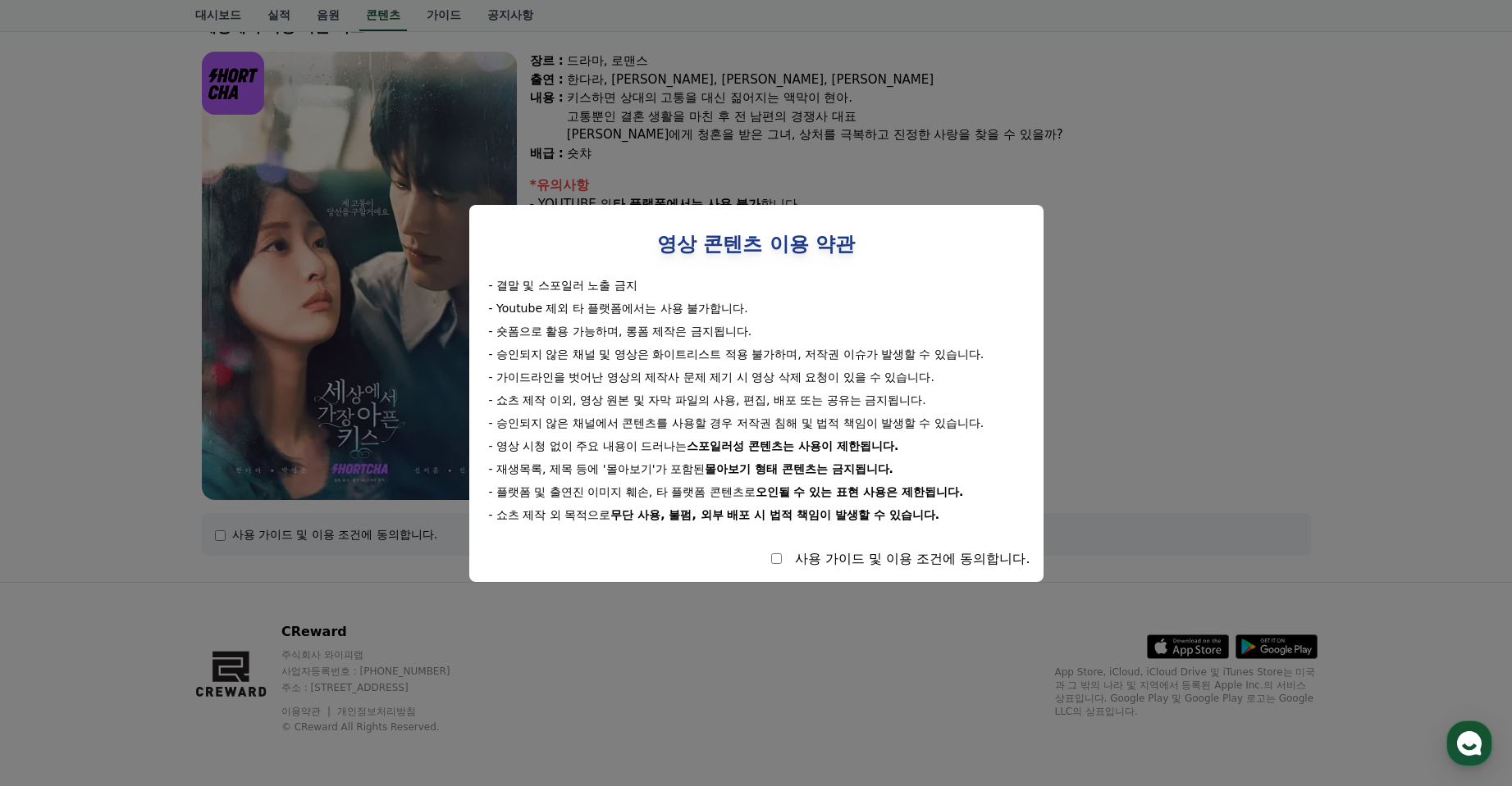
select select
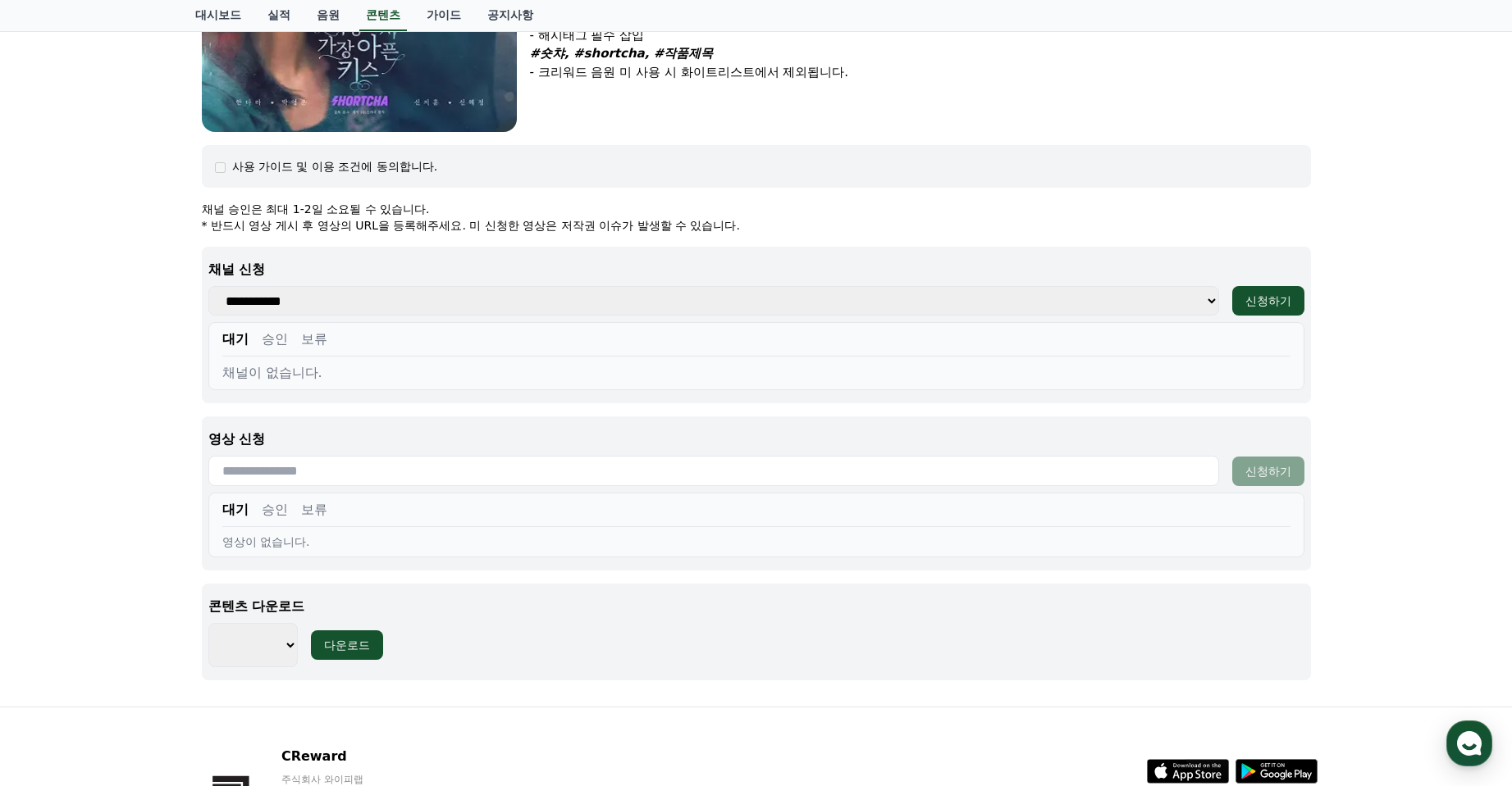
scroll to position [601, 0]
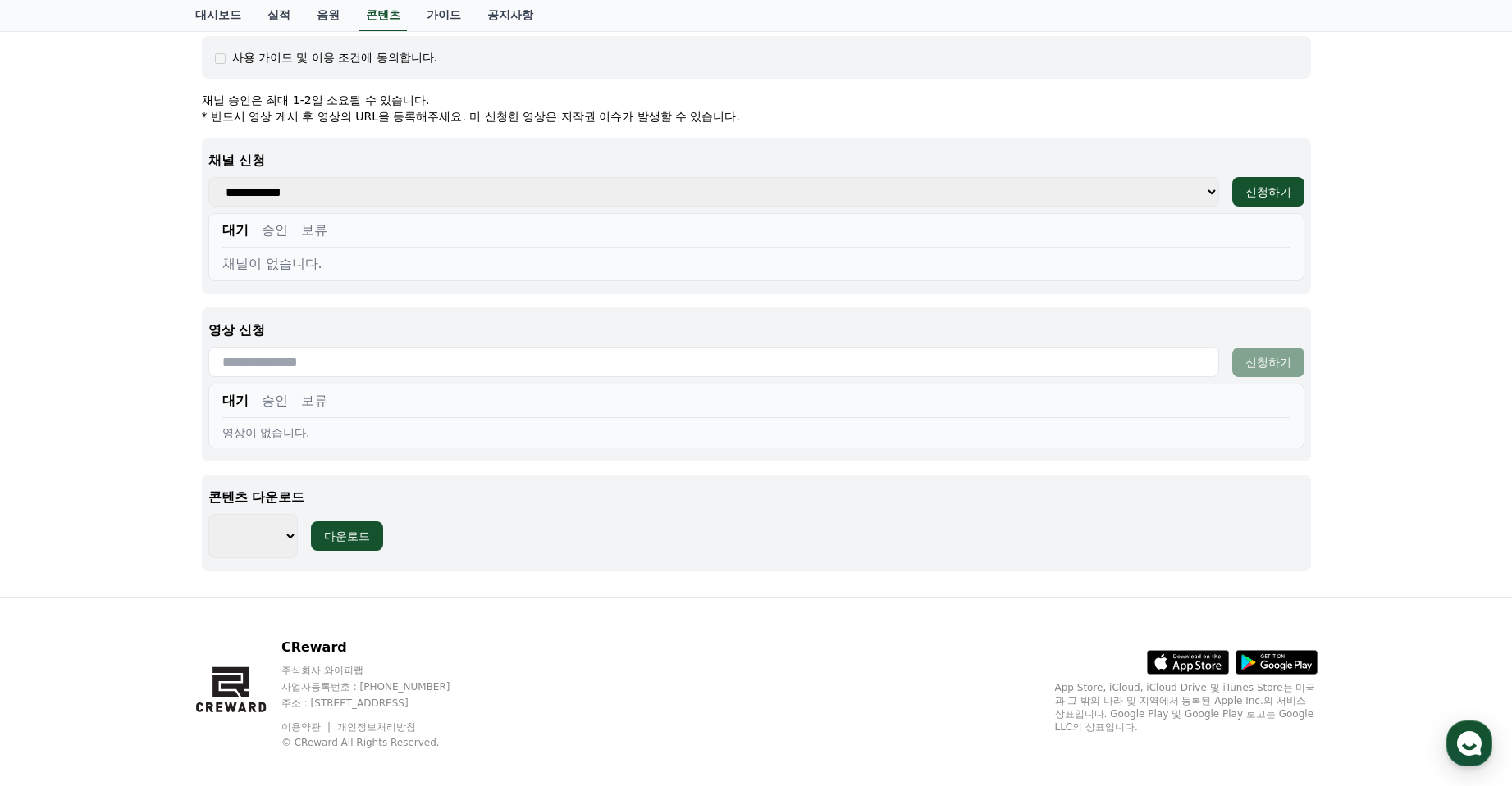
click at [883, 207] on select "**********" at bounding box center [714, 191] width 1011 height 29
click at [885, 207] on select "**********" at bounding box center [714, 191] width 1011 height 29
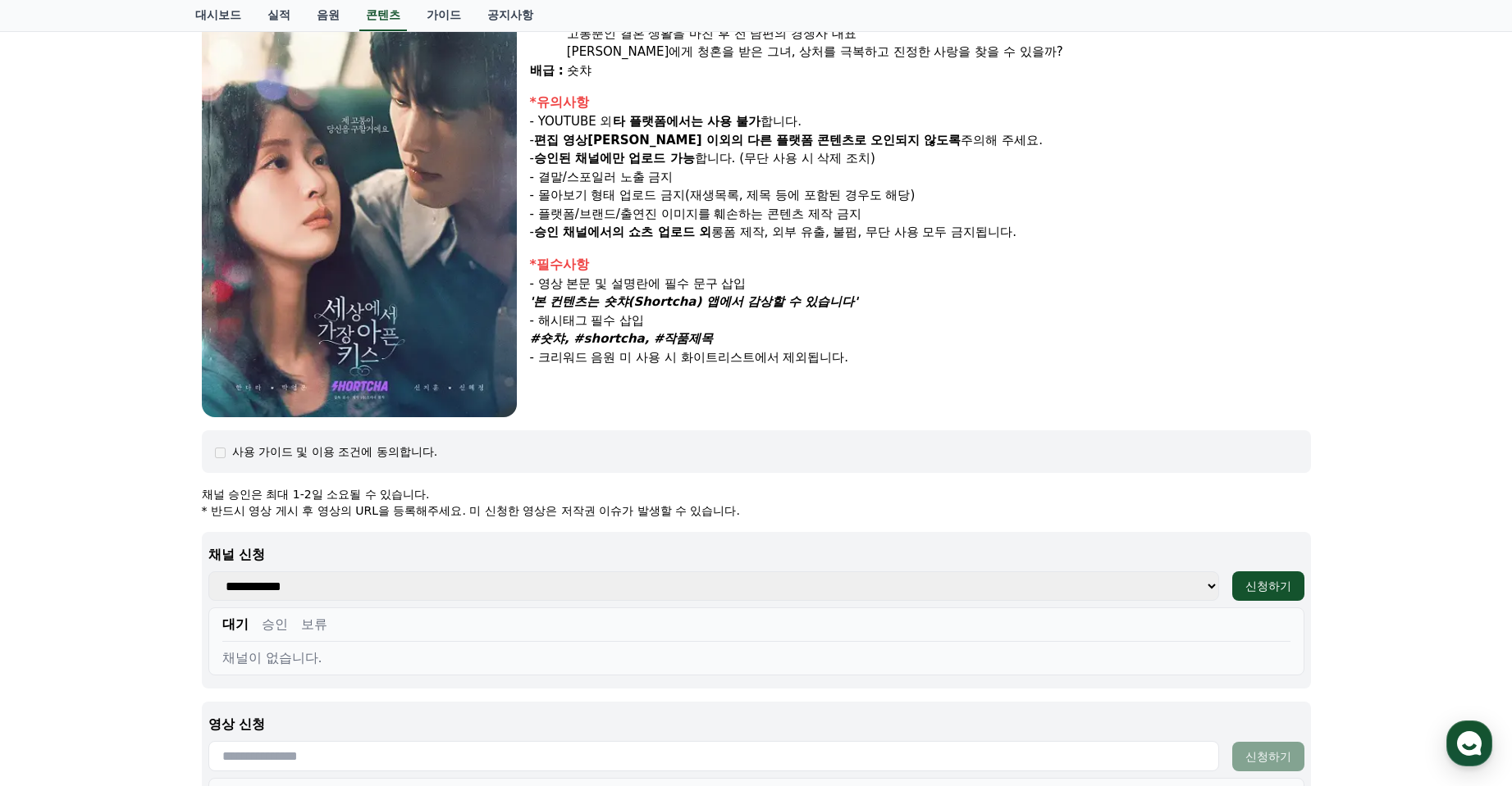
scroll to position [98, 0]
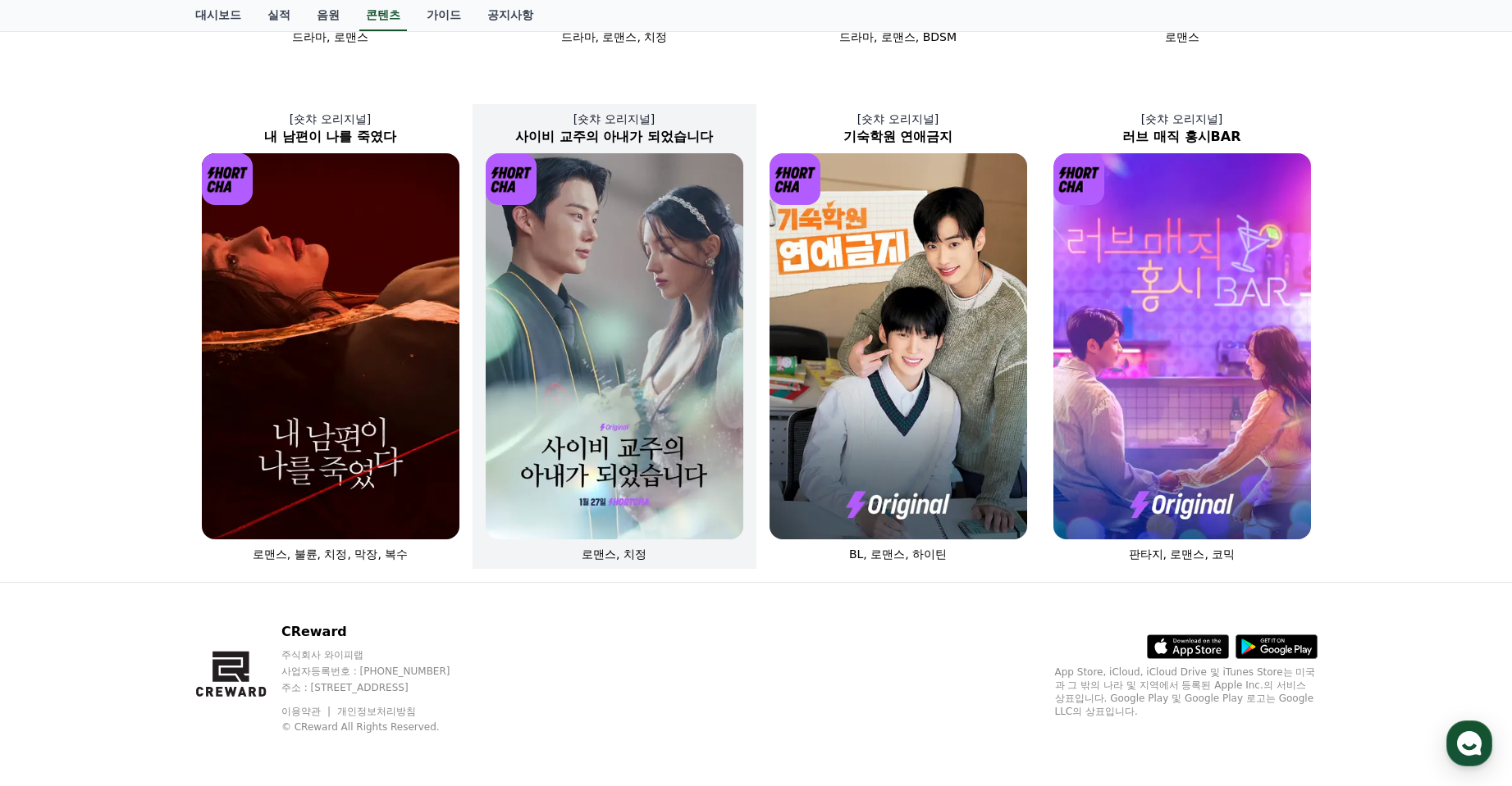
scroll to position [635, 0]
